Goal: Information Seeking & Learning: Check status

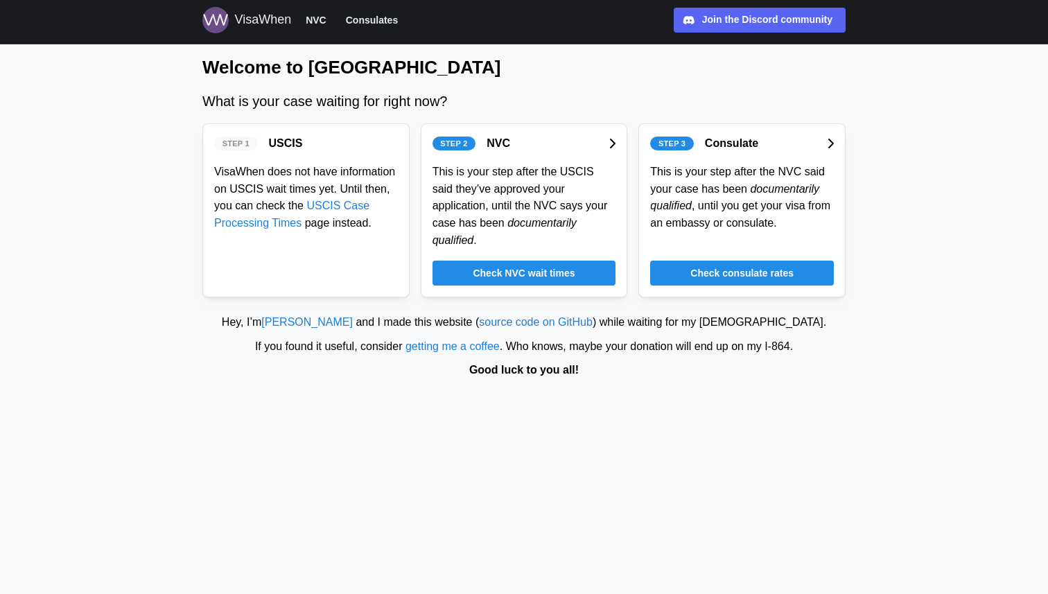
click at [528, 279] on span "Check NVC wait times" at bounding box center [524, 273] width 102 height 24
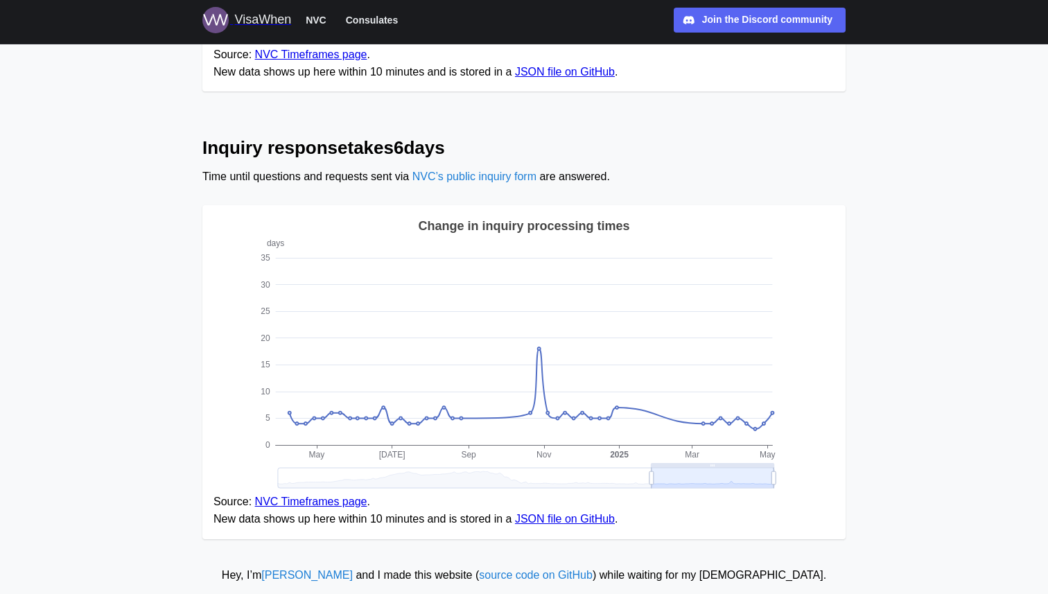
scroll to position [1056, 0]
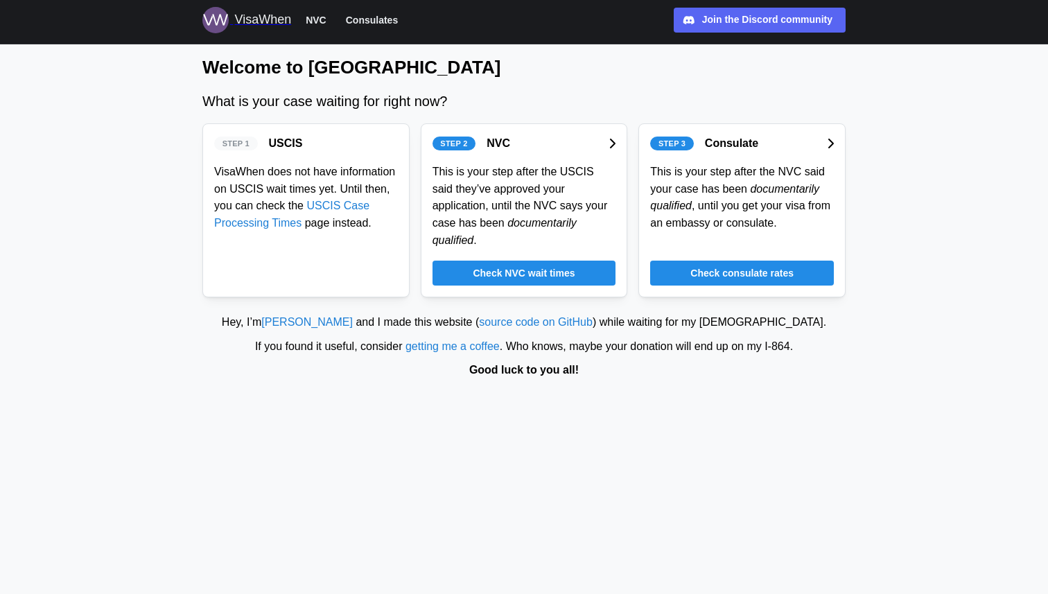
click at [728, 268] on span "Check consulate rates" at bounding box center [741, 273] width 103 height 24
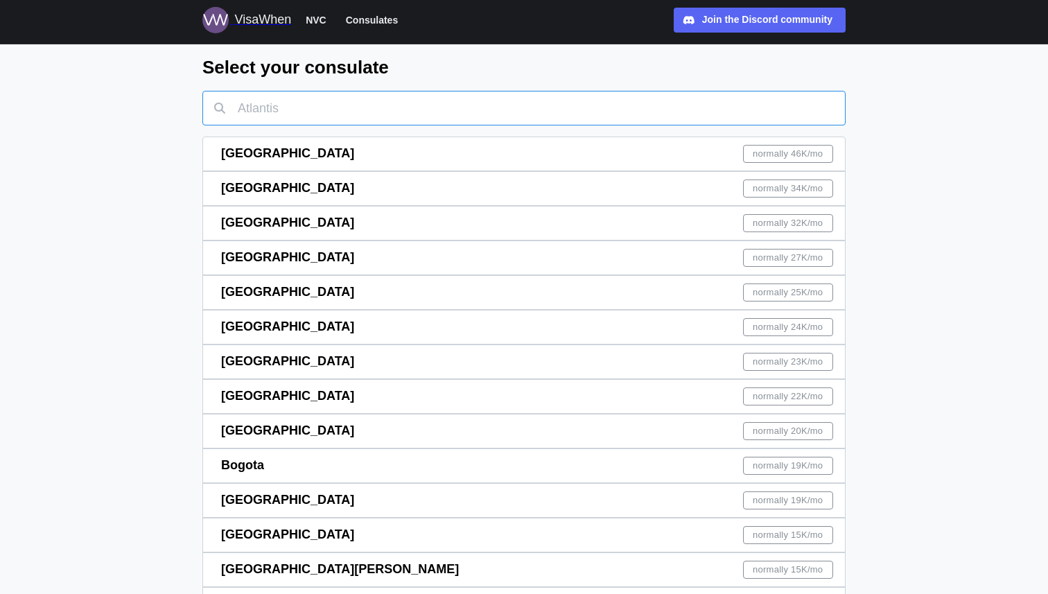
click at [295, 112] on input "text" at bounding box center [523, 108] width 643 height 35
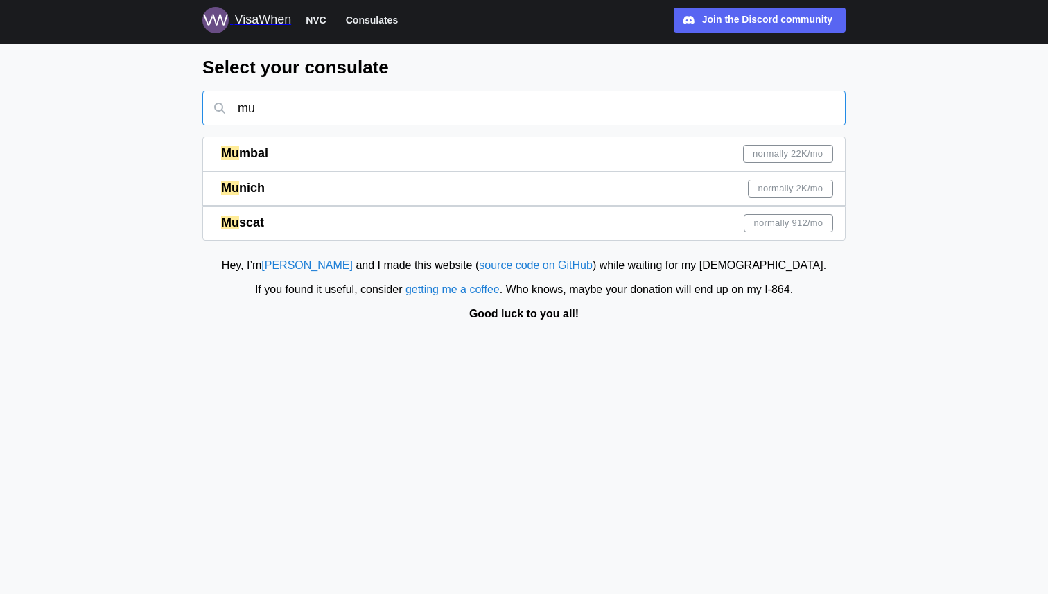
type input "mum"
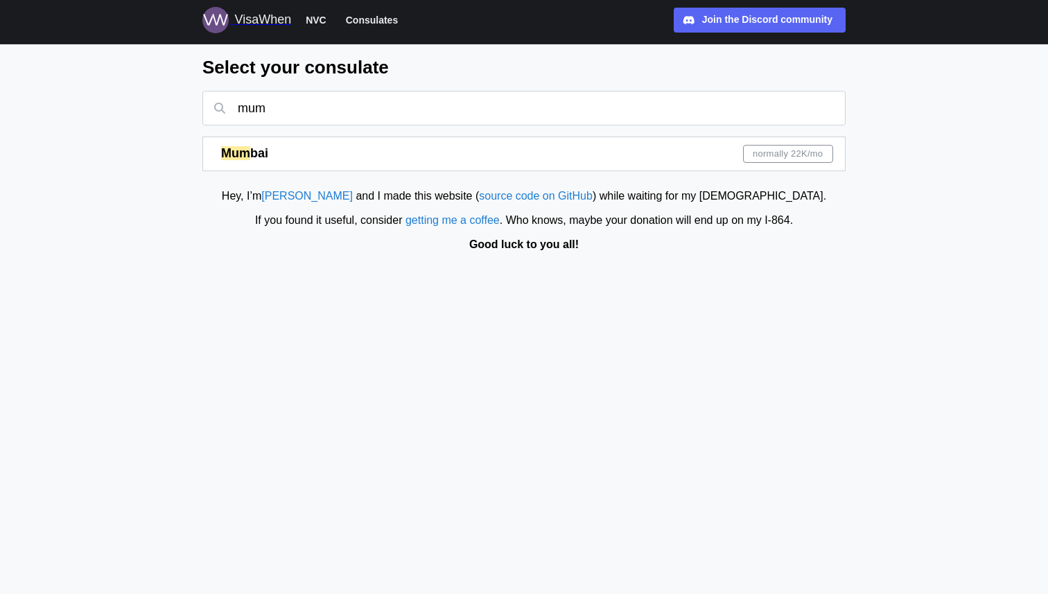
click at [765, 150] on span "normally 22K /mo" at bounding box center [787, 153] width 70 height 17
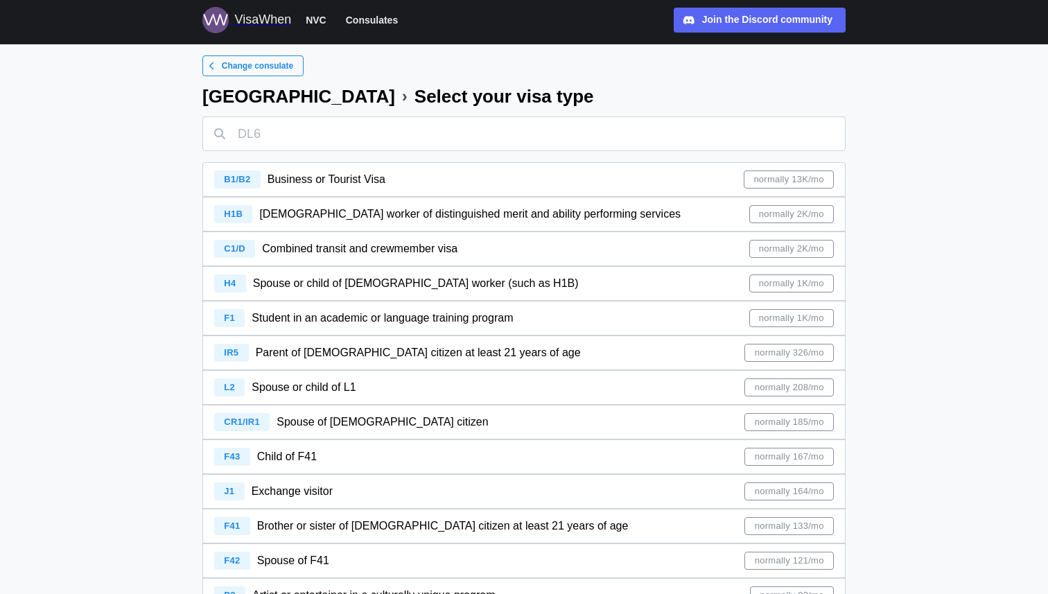
click at [765, 355] on span "normally 326/mo" at bounding box center [789, 352] width 69 height 17
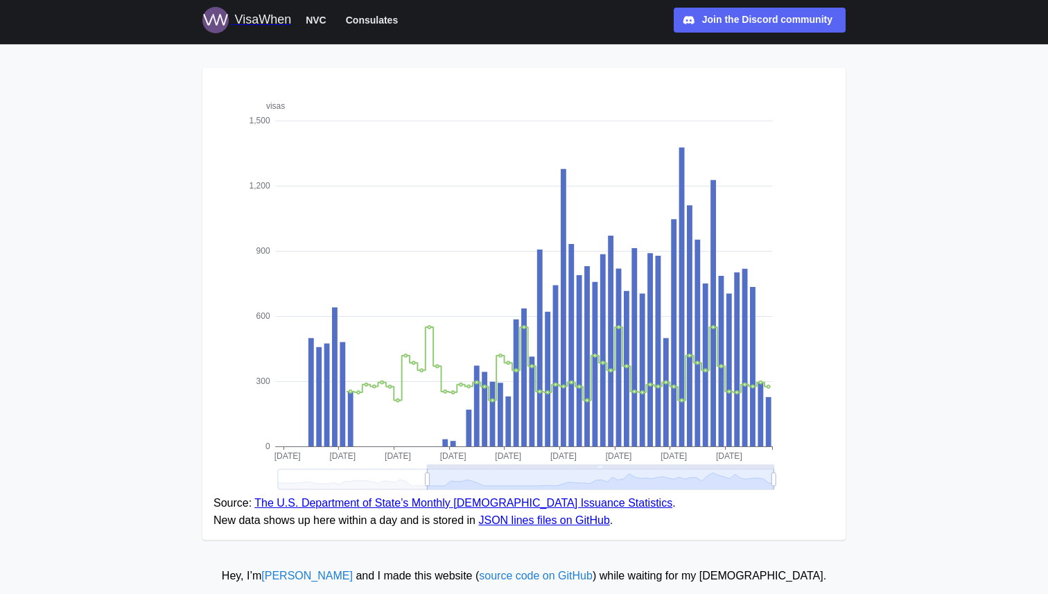
scroll to position [141, 0]
